Goal: Transaction & Acquisition: Purchase product/service

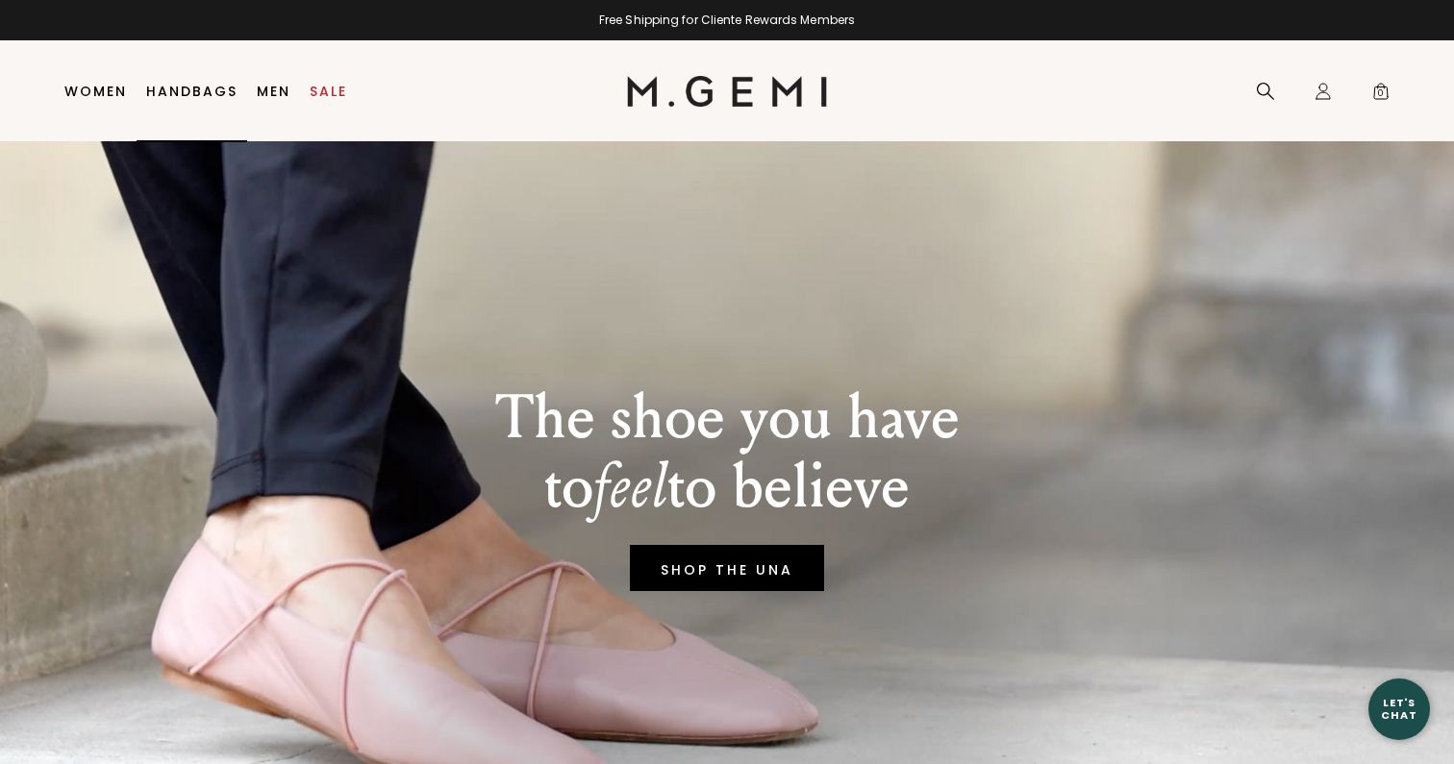
click at [247, 98] on li "Men Shop All Shoes Essentials Gift Cards sneakers" at bounding box center [273, 91] width 53 height 101
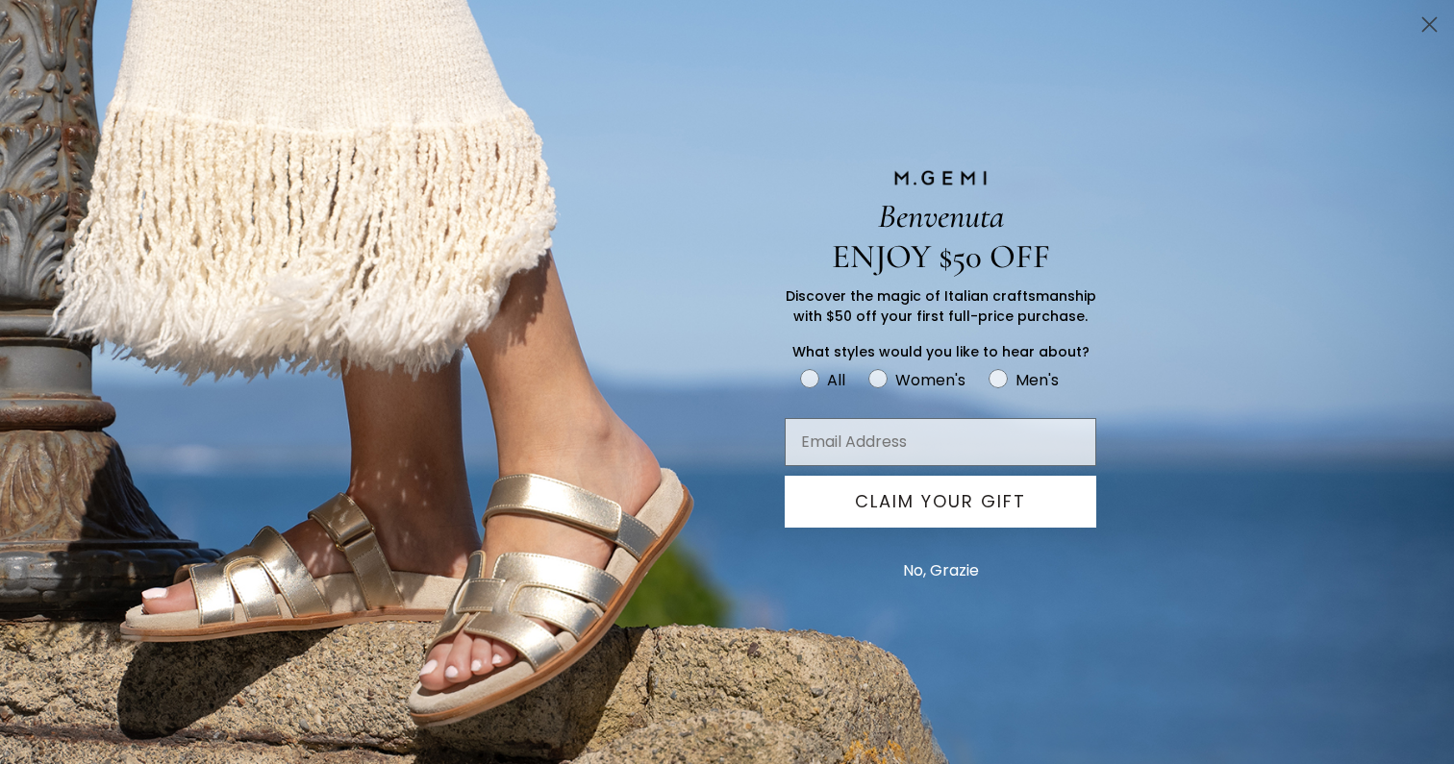
click at [258, 96] on div "Benvenuta ENJOY $50 OFF Discover the magic of Italian craftsmanship with $50 of…" at bounding box center [727, 382] width 1454 height 764
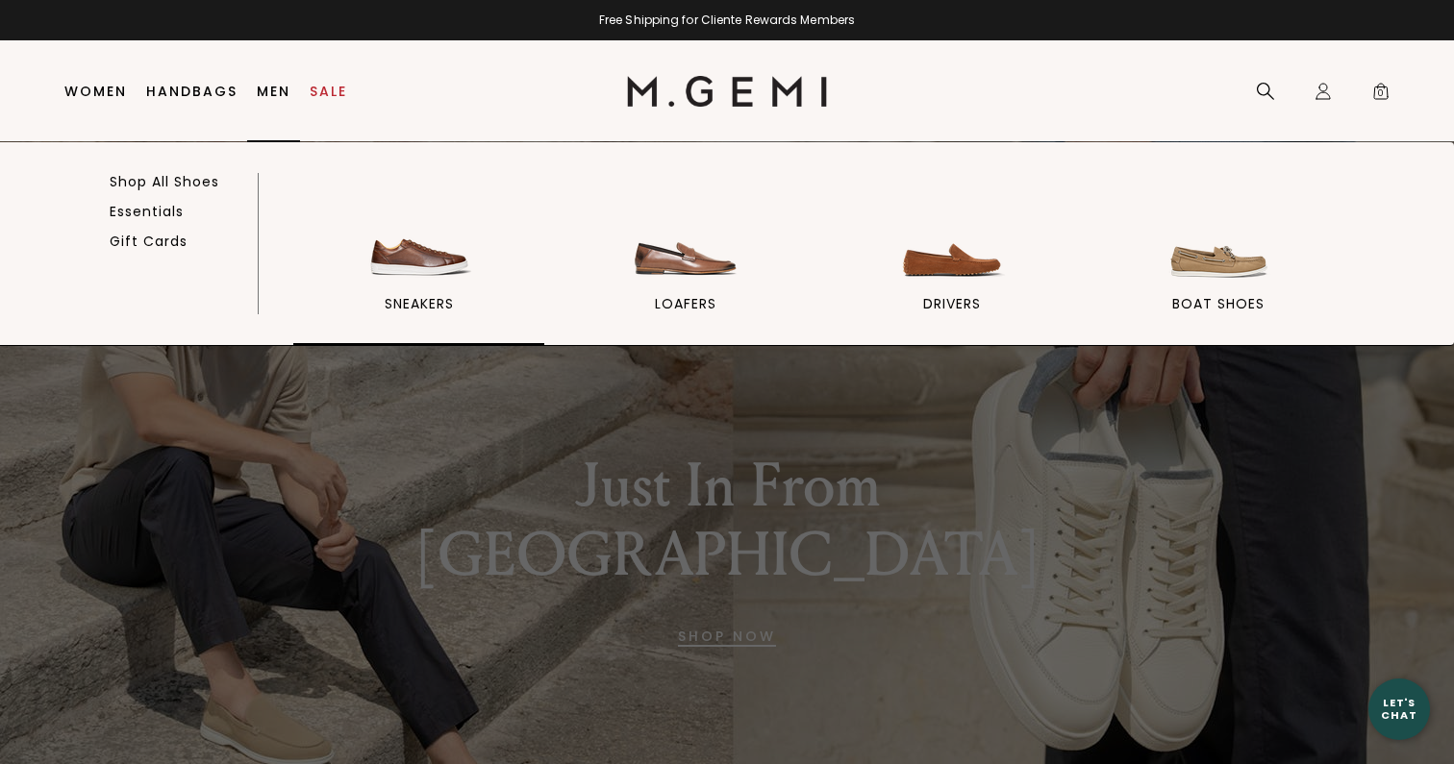
click at [465, 266] on img at bounding box center [419, 232] width 108 height 108
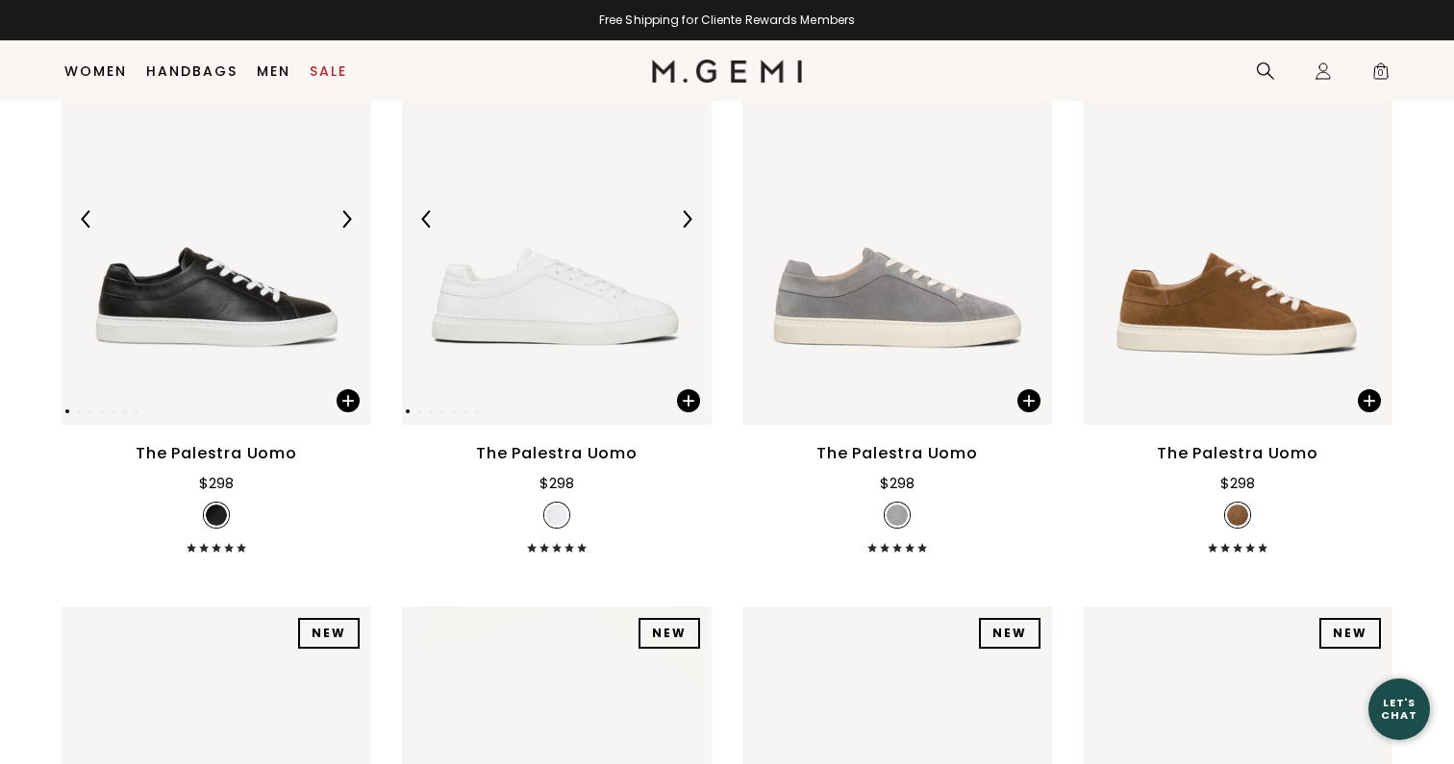
scroll to position [460, 0]
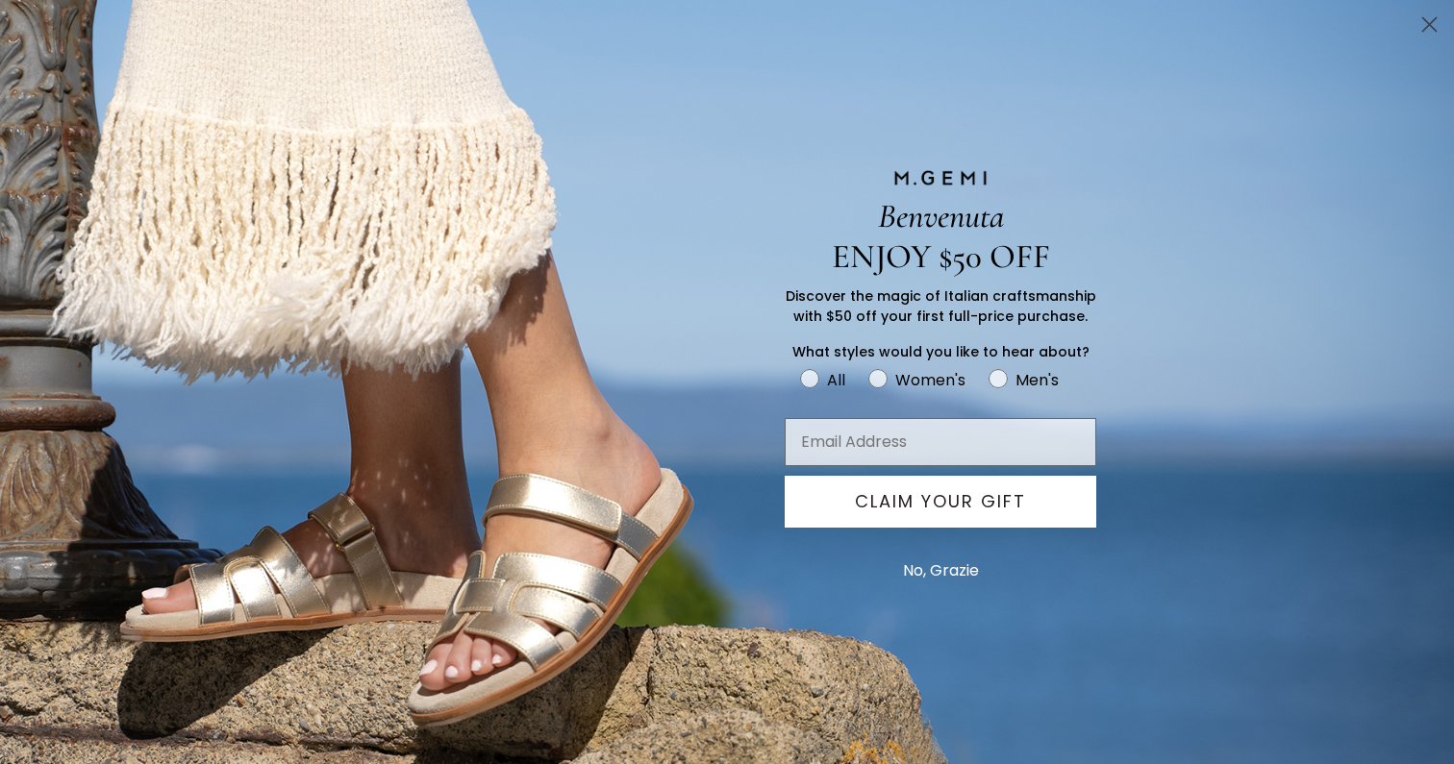
click at [1418, 31] on circle "Close dialog" at bounding box center [1429, 25] width 32 height 32
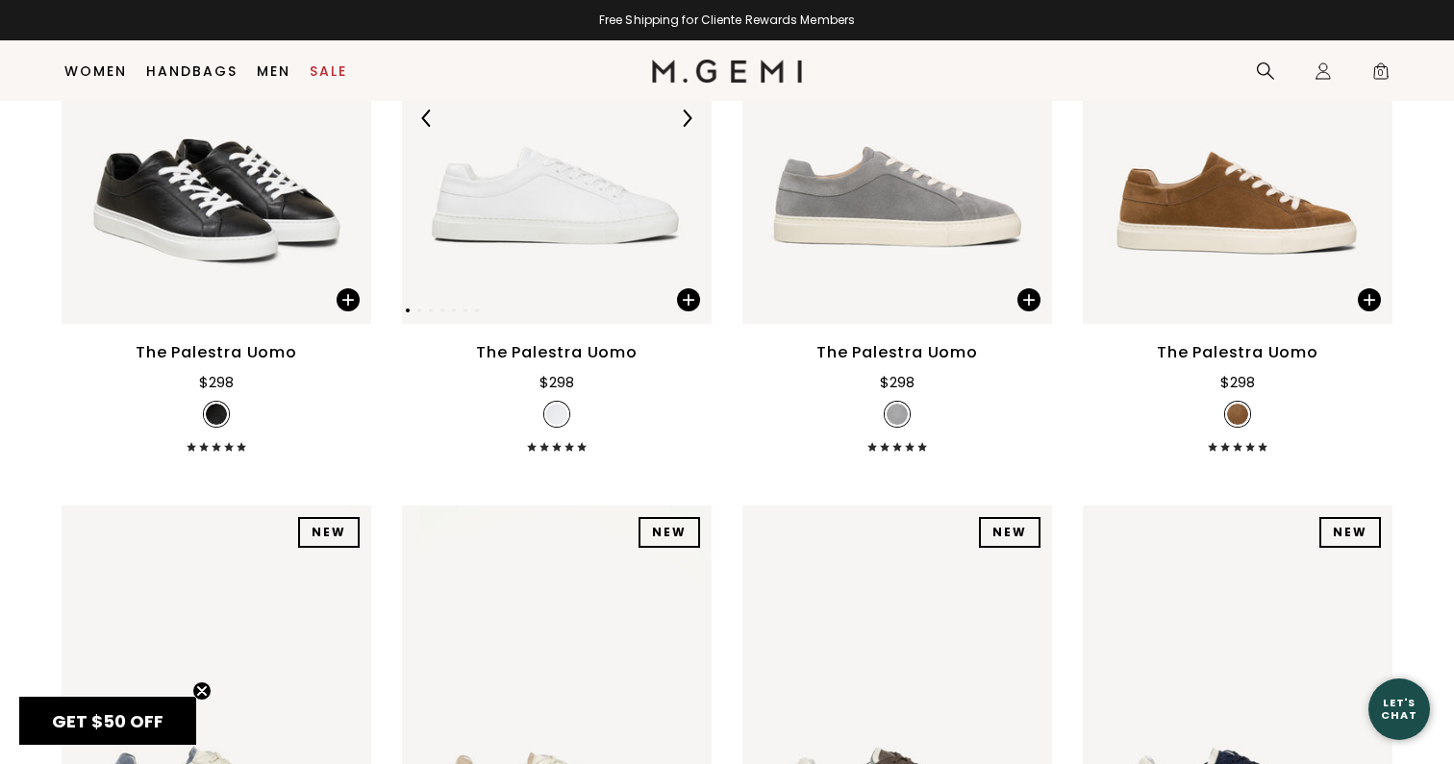
click at [551, 254] on img at bounding box center [557, 118] width 310 height 412
